Goal: Check status: Check status

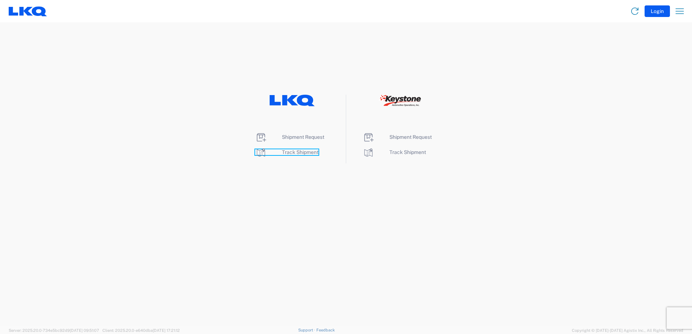
drag, startPoint x: 289, startPoint y: 152, endPoint x: 290, endPoint y: 162, distance: 10.2
click at [289, 152] on span "Track Shipment" at bounding box center [300, 152] width 37 height 6
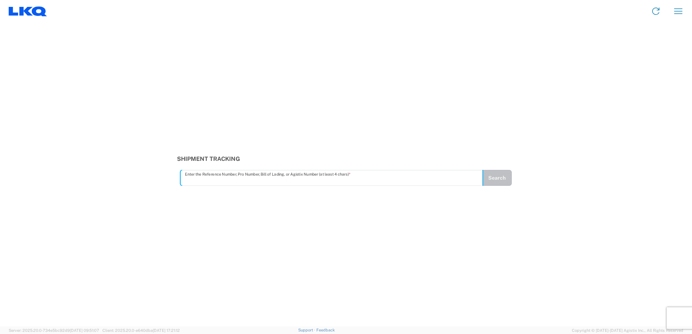
click at [314, 181] on input "text" at bounding box center [332, 178] width 294 height 13
drag, startPoint x: 503, startPoint y: 177, endPoint x: 506, endPoint y: 195, distance: 18.7
click at [501, 177] on button "Search" at bounding box center [496, 178] width 29 height 16
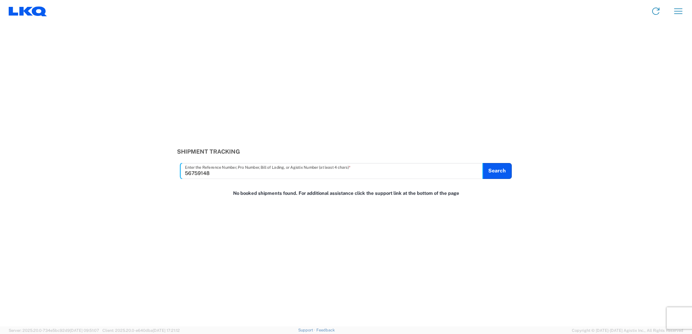
drag, startPoint x: 213, startPoint y: 175, endPoint x: 131, endPoint y: 175, distance: 82.2
click at [131, 175] on div "Shipment Tracking 56759148 Enter the Reference Number, Pro Number, Bill of Ladi…" at bounding box center [346, 163] width 692 height 30
type input "56729148"
click at [497, 174] on button "Search" at bounding box center [497, 171] width 30 height 16
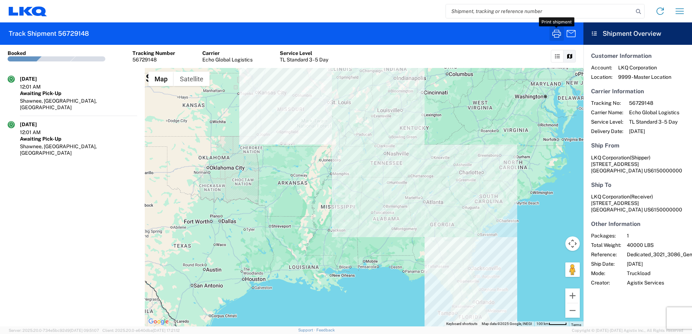
click at [558, 33] on icon "button" at bounding box center [557, 34] width 12 height 12
click at [528, 10] on input "search" at bounding box center [539, 11] width 187 height 14
click at [635, 11] on icon at bounding box center [638, 12] width 10 height 10
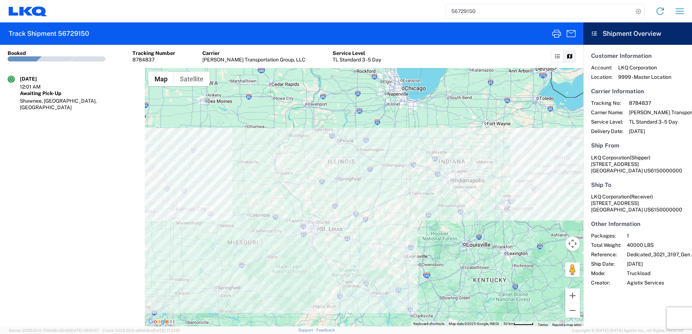
click at [616, 13] on input "56729150" at bounding box center [539, 11] width 187 height 14
click at [557, 28] on icon "button" at bounding box center [557, 34] width 12 height 12
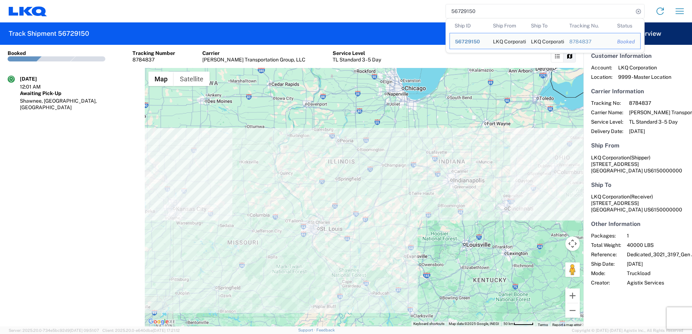
click at [517, 13] on input "56729150" at bounding box center [539, 11] width 187 height 14
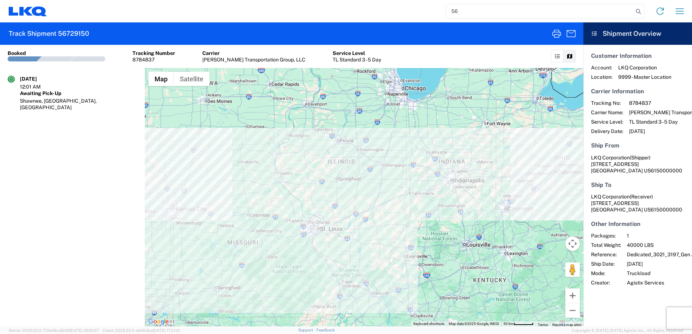
type input "5"
click at [640, 10] on icon at bounding box center [638, 12] width 10 height 10
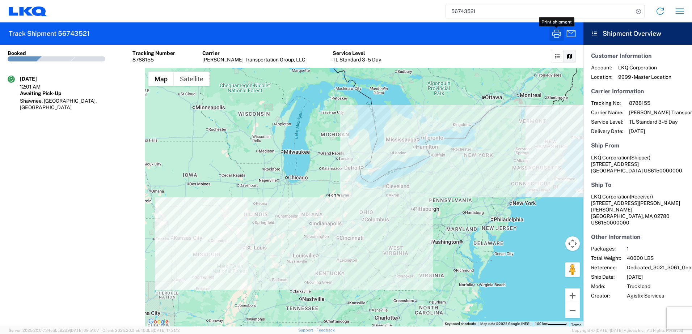
click at [551, 33] on icon "button" at bounding box center [557, 34] width 12 height 12
click at [487, 10] on input "56743521" at bounding box center [539, 11] width 187 height 14
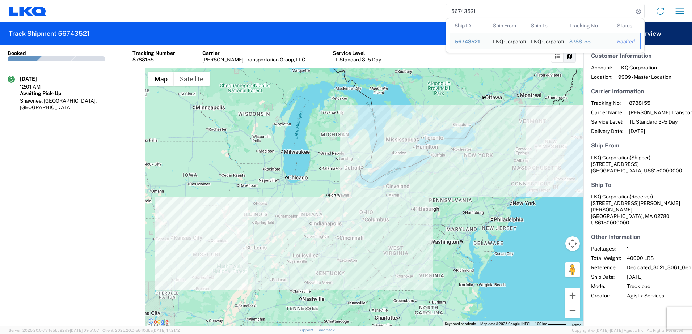
drag, startPoint x: 485, startPoint y: 11, endPoint x: 406, endPoint y: 10, distance: 78.5
click at [406, 10] on div "56743521 Ship ID Ship From Ship To Tracking Nu. Status Ship ID 56743521 Ship Fr…" at bounding box center [368, 11] width 642 height 17
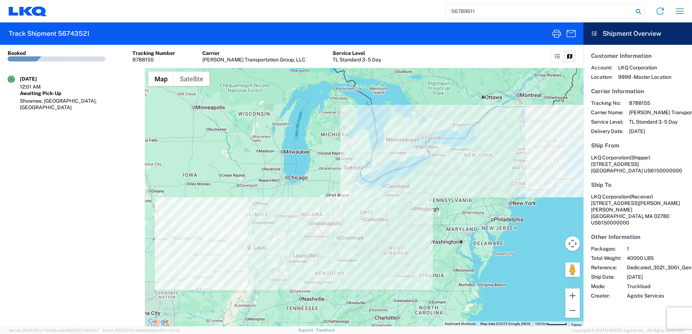
type input "56789611"
click at [636, 11] on icon at bounding box center [638, 12] width 10 height 10
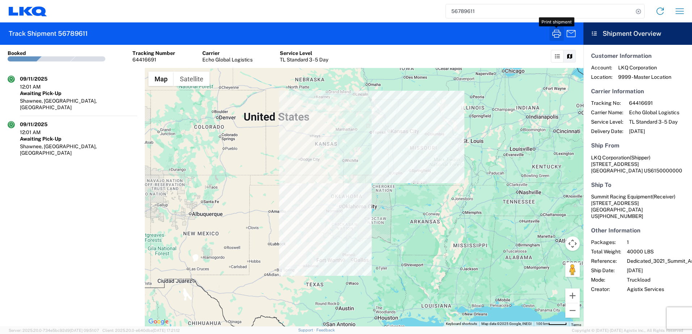
click at [558, 36] on icon "button" at bounding box center [557, 34] width 12 height 12
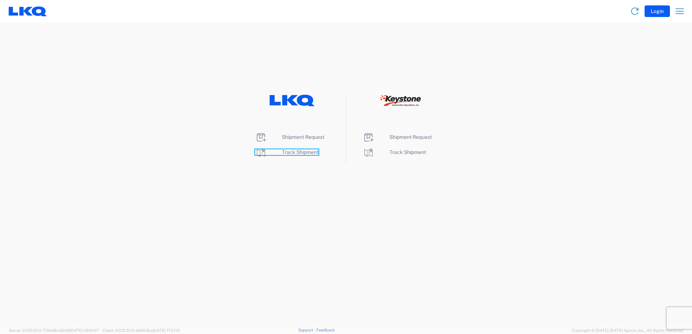
click at [300, 154] on span "Track Shipment" at bounding box center [300, 152] width 37 height 6
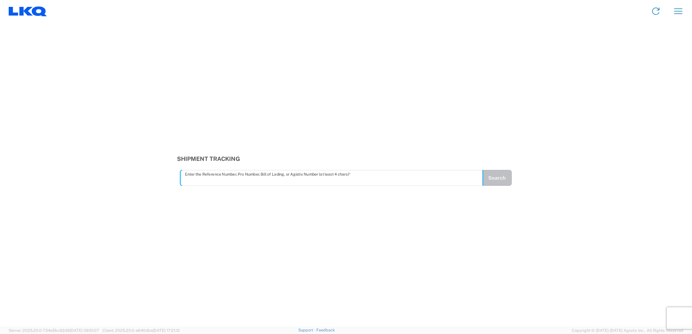
click at [305, 181] on input "text" at bounding box center [332, 178] width 294 height 13
type input "57063529"
click at [508, 181] on button "Search" at bounding box center [497, 178] width 30 height 16
